Goal: Task Accomplishment & Management: Complete application form

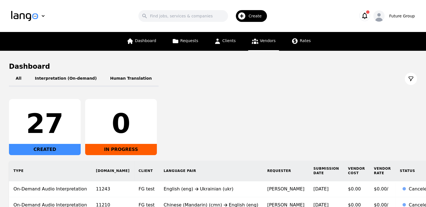
click at [261, 42] on span "Vendors" at bounding box center [268, 40] width 16 height 4
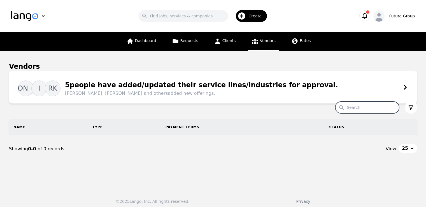
click at [363, 107] on input "Search" at bounding box center [367, 107] width 64 height 12
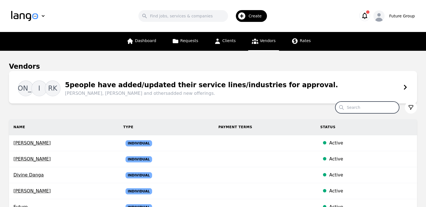
paste input "Ahmed Hashi Amir"
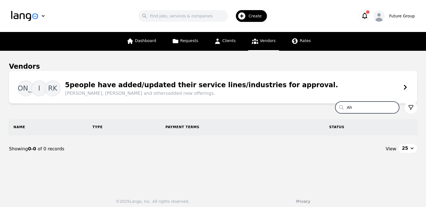
type input "A"
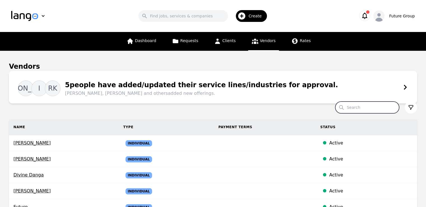
click at [255, 20] on div "Create" at bounding box center [251, 16] width 31 height 12
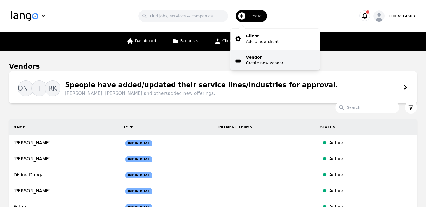
click at [260, 61] on p "Create new vendor" at bounding box center [264, 63] width 37 height 6
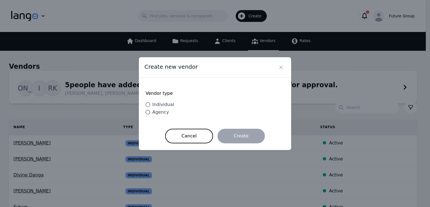
click at [166, 105] on span "Individual" at bounding box center [163, 104] width 22 height 5
click at [150, 105] on input "Individual" at bounding box center [148, 104] width 4 height 4
radio input "true"
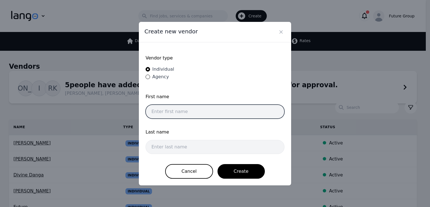
click at [193, 110] on input "text" at bounding box center [215, 111] width 139 height 14
paste input "Ahmed Hashi Amir"
drag, startPoint x: 193, startPoint y: 110, endPoint x: 168, endPoint y: 113, distance: 24.8
click at [168, 113] on input "Ahmed Hashi Amir" at bounding box center [215, 111] width 139 height 14
type input "Ahmed"
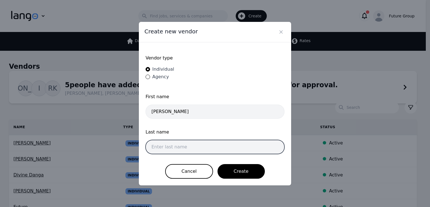
click at [182, 141] on input "text" at bounding box center [215, 147] width 139 height 14
paste input "Hashi Amir"
type input "Hashi Amir"
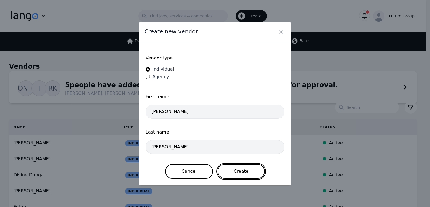
click at [241, 171] on button "Create" at bounding box center [241, 171] width 47 height 15
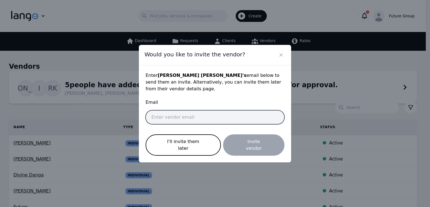
click at [225, 118] on input "email" at bounding box center [215, 117] width 139 height 14
paste input "ahmed.amir@future-group.com"
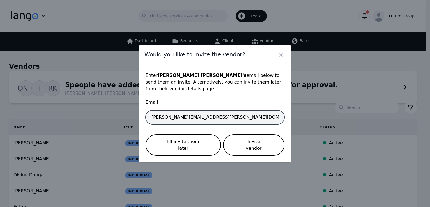
type input "ahmed.amir@future-group.com"
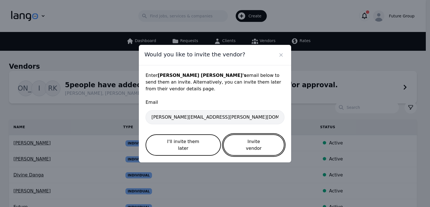
click at [255, 146] on button "Invite vendor" at bounding box center [253, 144] width 61 height 21
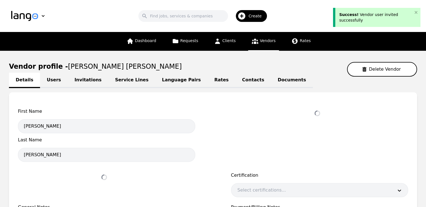
select select "active"
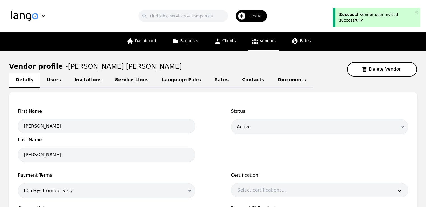
click at [156, 83] on link "Language Pairs" at bounding box center [181, 80] width 52 height 15
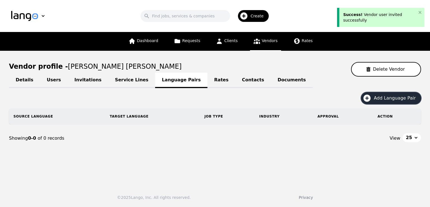
click at [383, 98] on span "Add Language Pair" at bounding box center [397, 98] width 46 height 7
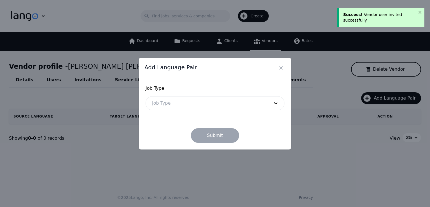
click at [177, 101] on div at bounding box center [207, 102] width 122 height 13
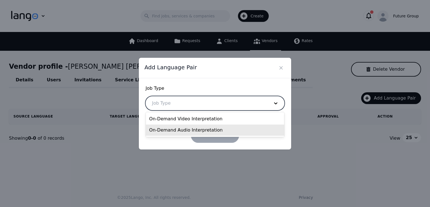
click at [177, 130] on div "On-Demand Audio Interpretation" at bounding box center [215, 129] width 138 height 11
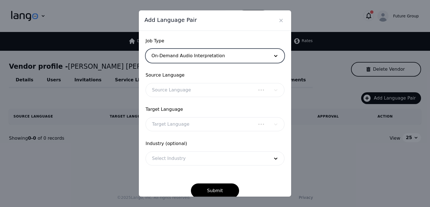
click at [164, 87] on div at bounding box center [201, 89] width 110 height 13
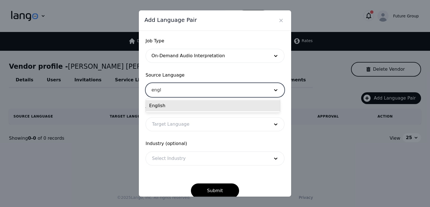
type input "engli"
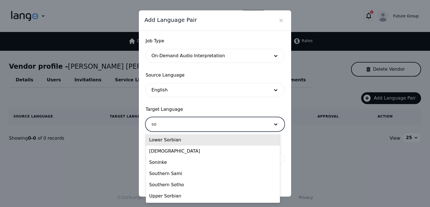
type input "som"
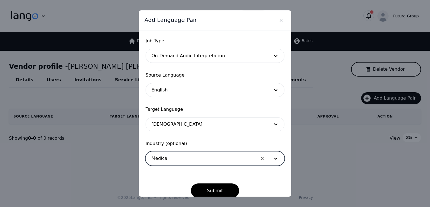
click at [191, 183] on button "Submit" at bounding box center [215, 190] width 48 height 15
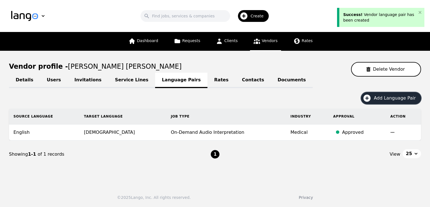
click at [372, 99] on icon "button" at bounding box center [367, 98] width 9 height 9
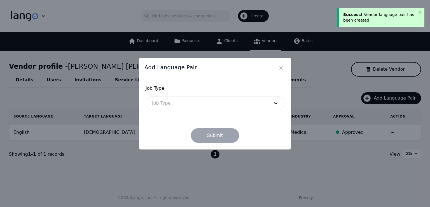
click at [178, 105] on div at bounding box center [207, 102] width 122 height 13
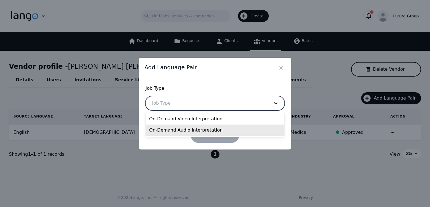
click at [185, 130] on div "On-Demand Audio Interpretation" at bounding box center [215, 129] width 138 height 11
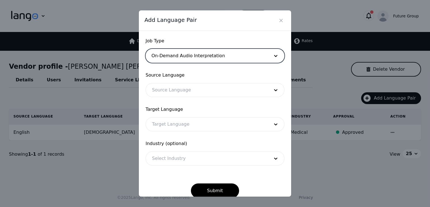
click at [179, 95] on div at bounding box center [207, 89] width 122 height 13
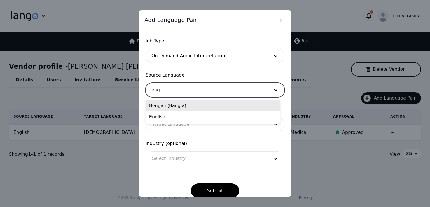
type input "engl"
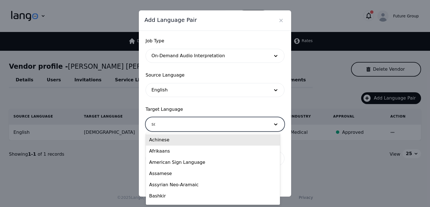
type input "som"
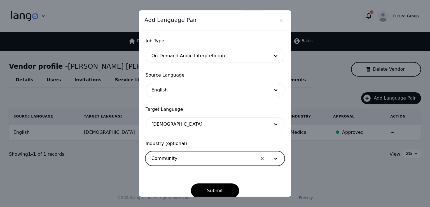
click at [191, 183] on button "Submit" at bounding box center [215, 190] width 48 height 15
